Goal: Find specific page/section: Find specific page/section

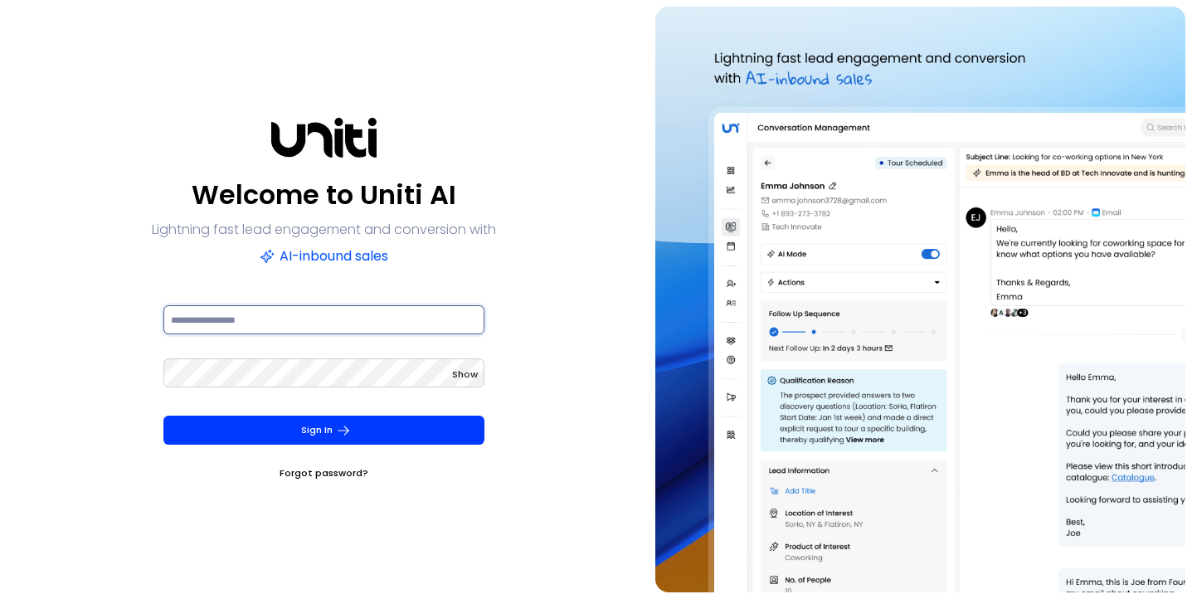
click at [457, 317] on input at bounding box center [323, 319] width 321 height 29
type input "**********"
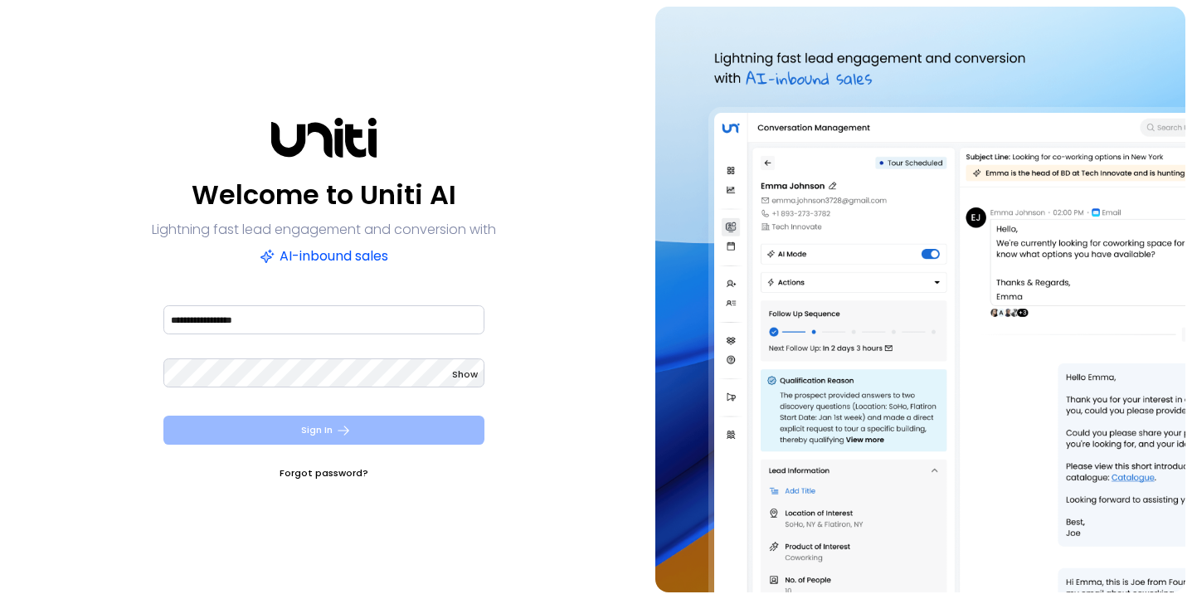
click at [425, 421] on button "Sign In" at bounding box center [323, 430] width 321 height 29
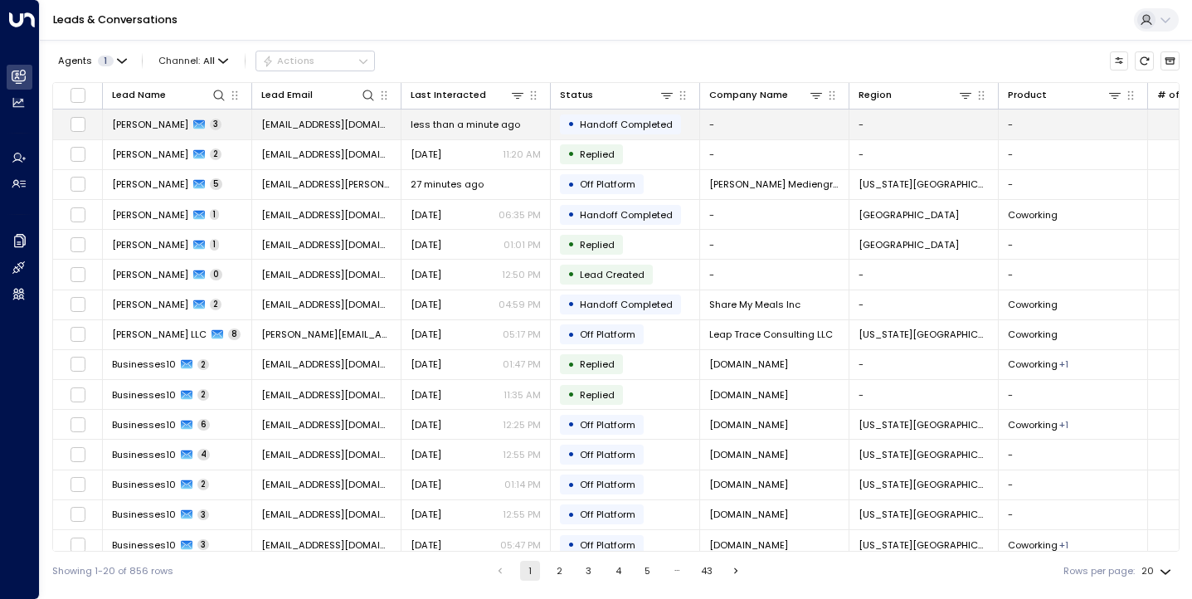
click at [157, 125] on span "[PERSON_NAME]" at bounding box center [150, 124] width 76 height 13
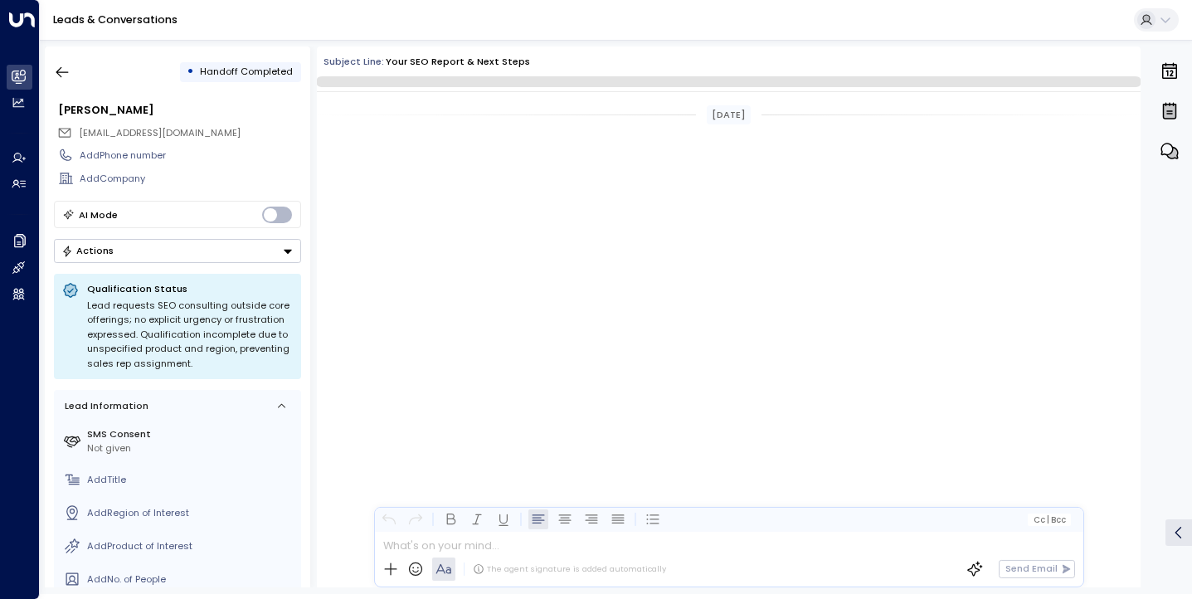
scroll to position [1517, 0]
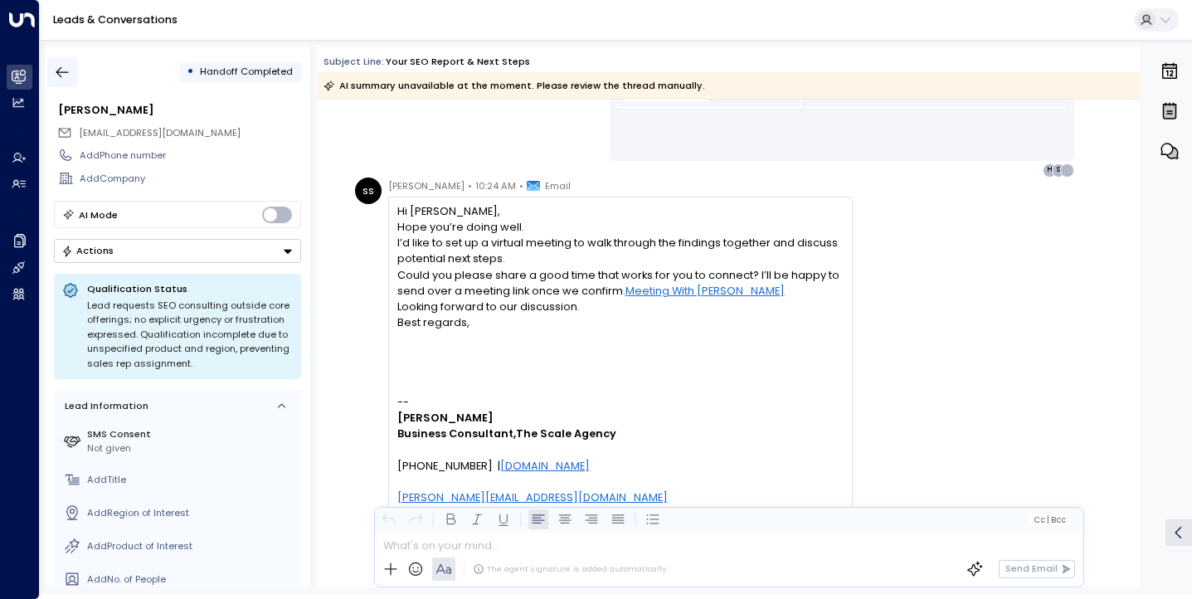
click at [67, 67] on icon "button" at bounding box center [62, 72] width 17 height 17
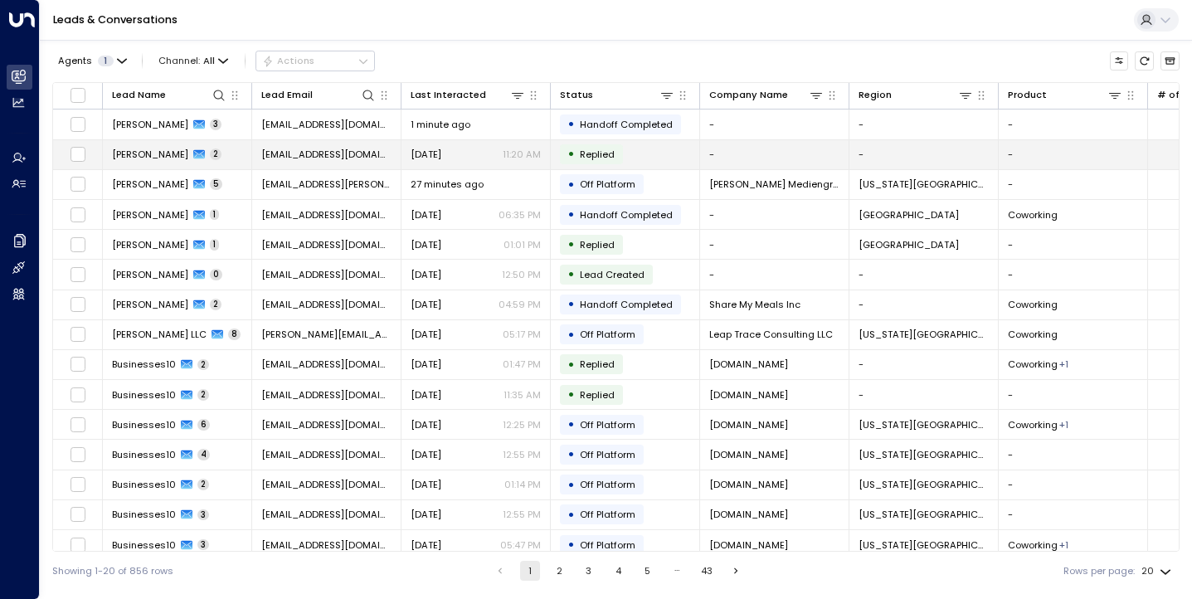
click at [153, 157] on span "[PERSON_NAME]" at bounding box center [150, 154] width 76 height 13
